Goal: Navigation & Orientation: Find specific page/section

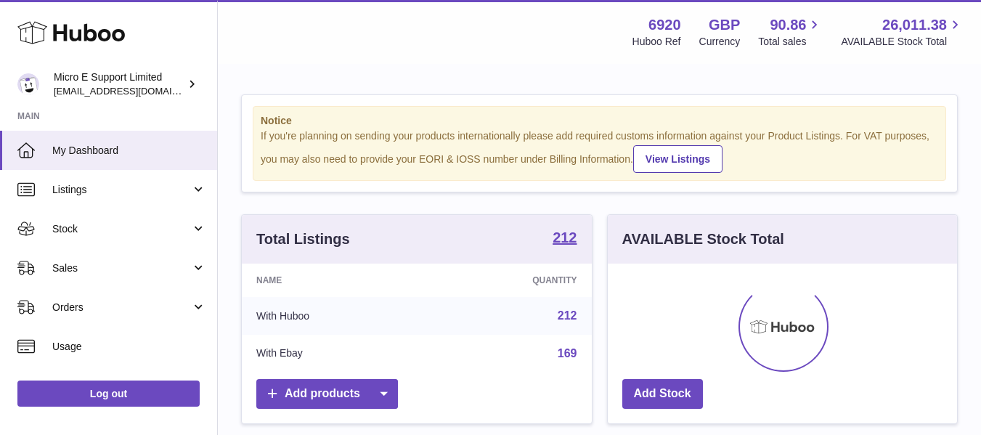
scroll to position [227, 349]
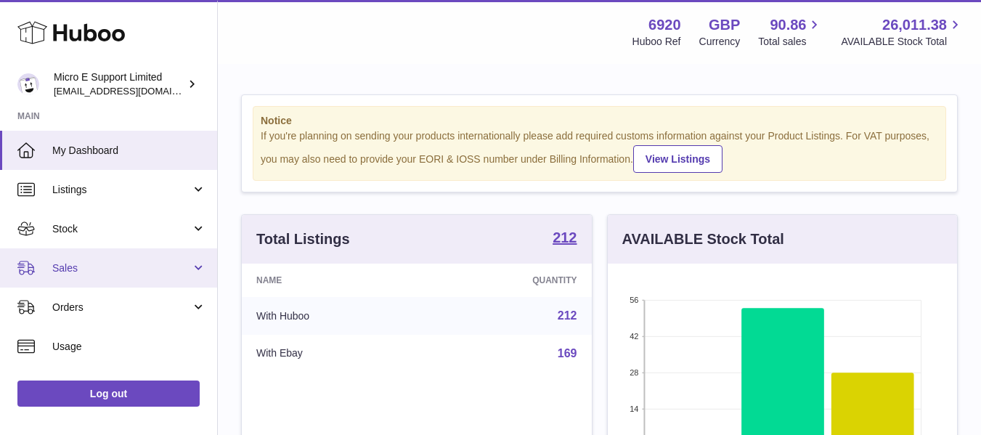
click at [150, 270] on span "Sales" at bounding box center [121, 269] width 139 height 14
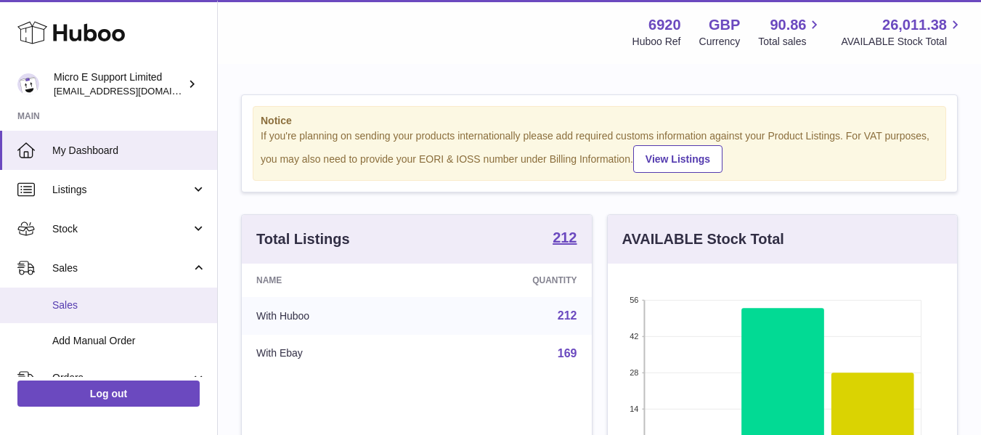
click at [62, 304] on span "Sales" at bounding box center [129, 306] width 154 height 14
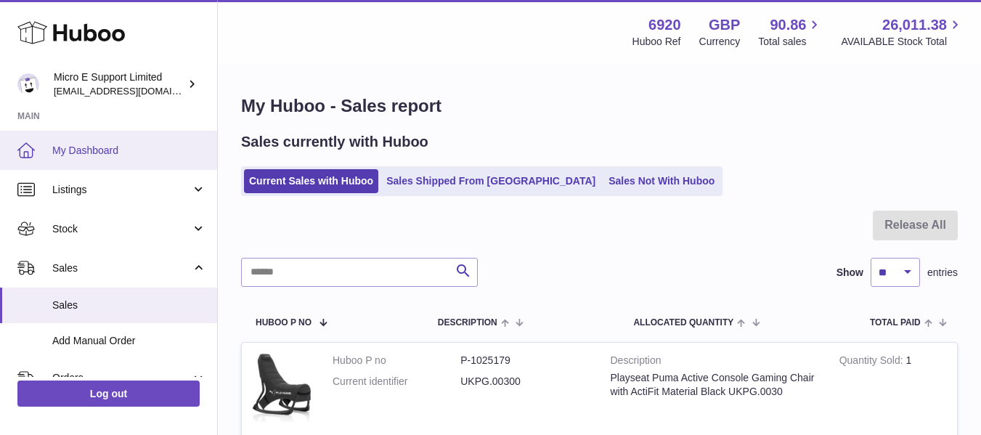
click at [103, 153] on span "My Dashboard" at bounding box center [129, 151] width 154 height 14
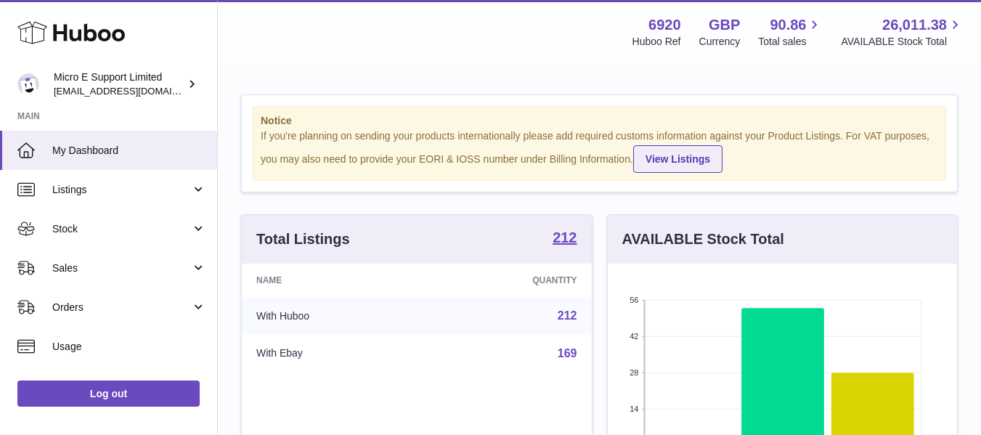
click at [697, 156] on link "View Listings" at bounding box center [677, 159] width 89 height 28
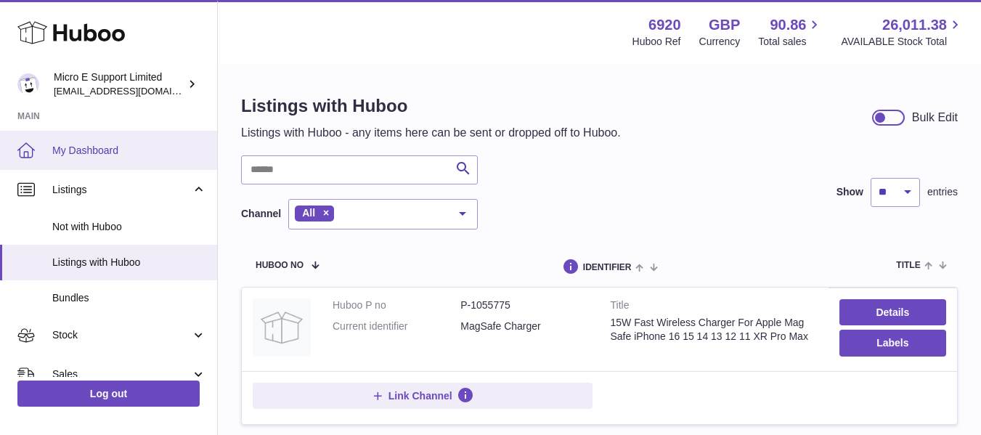
click at [68, 148] on span "My Dashboard" at bounding box center [129, 151] width 154 height 14
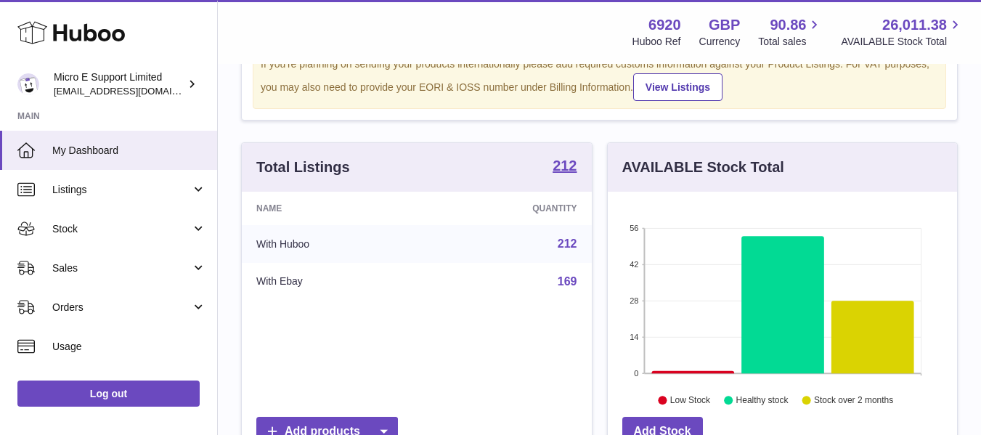
scroll to position [71, 0]
